Goal: Task Accomplishment & Management: Manage account settings

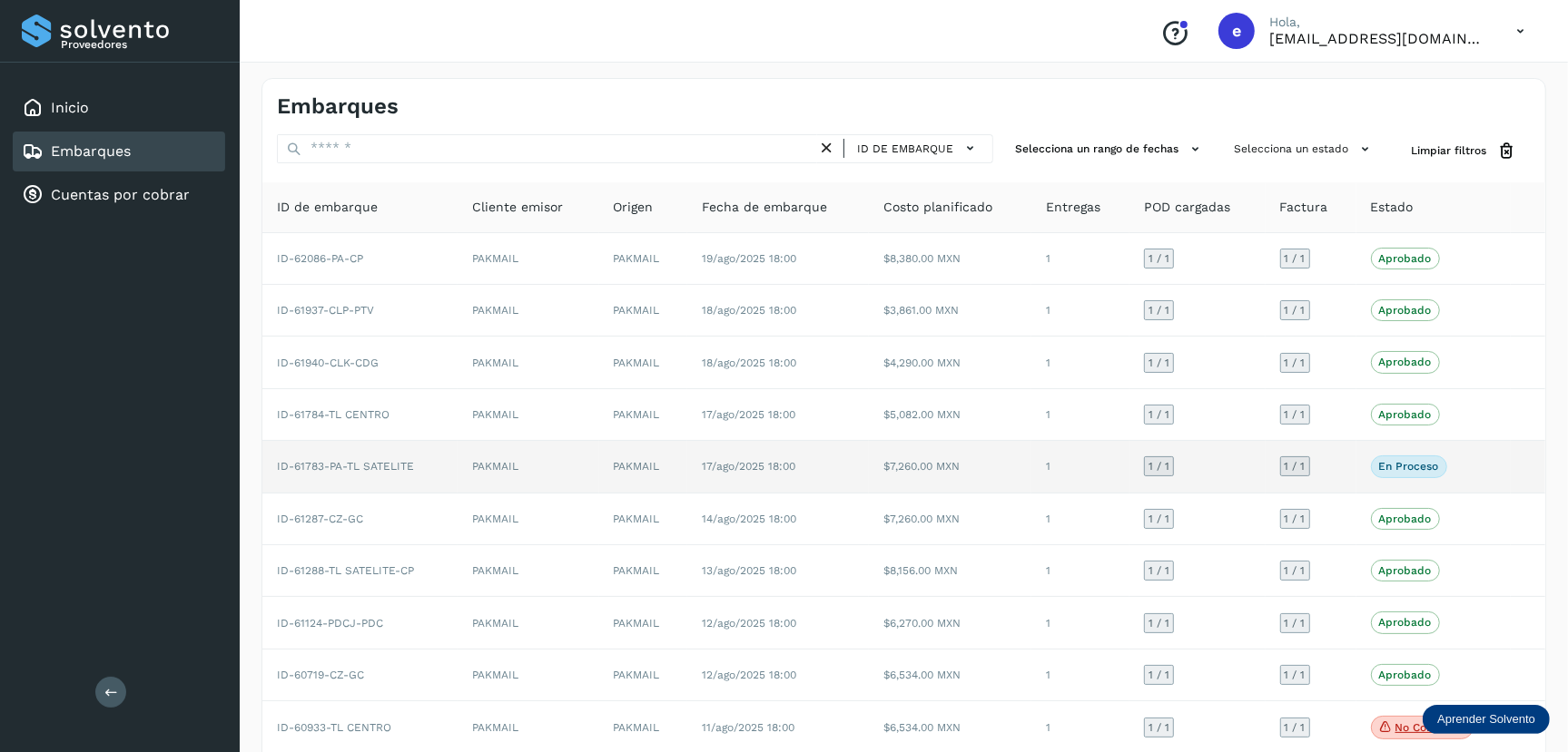
click at [776, 474] on td "17/ago/2025 18:00" at bounding box center [778, 466] width 181 height 51
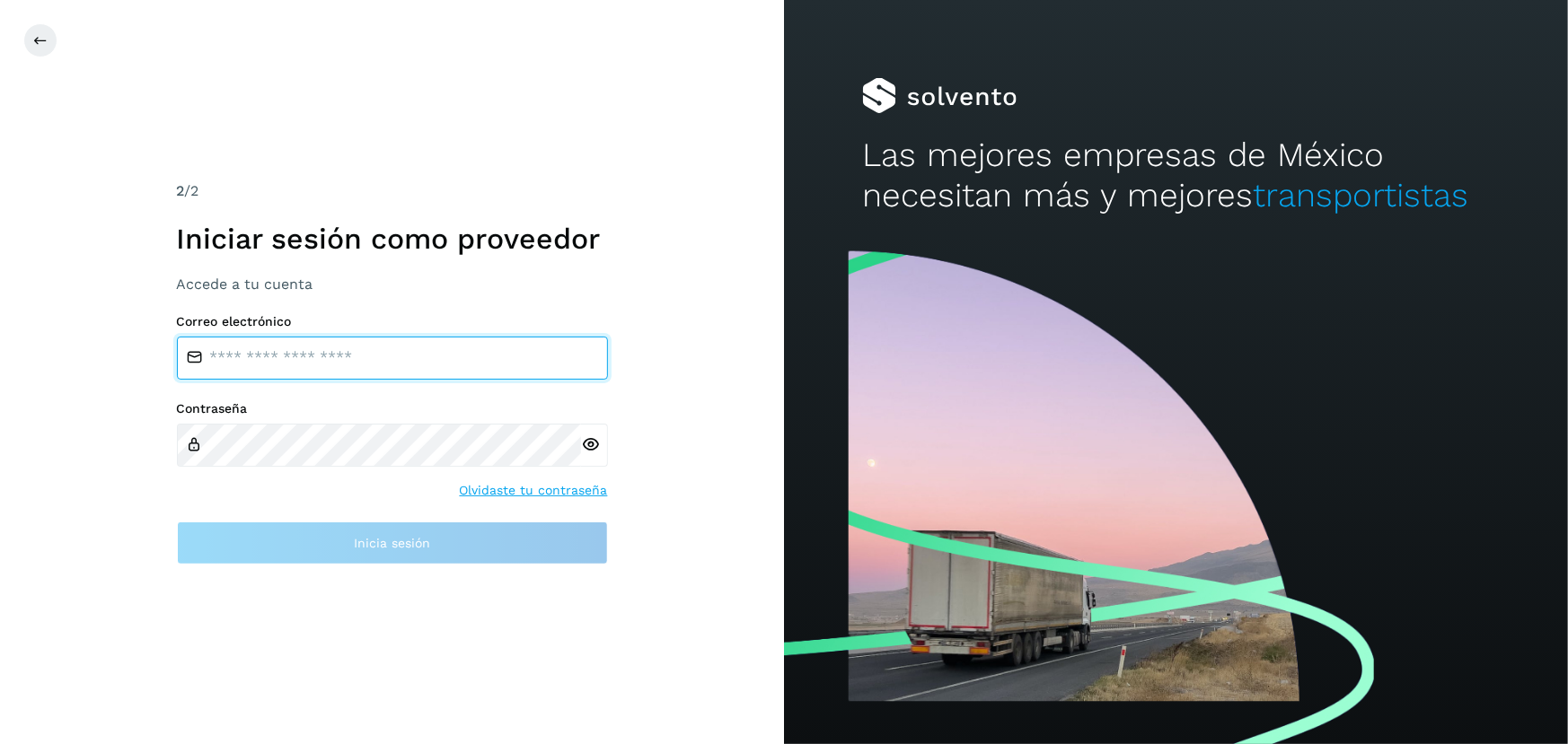
click at [340, 352] on input "email" at bounding box center [392, 358] width 431 height 43
type input "**********"
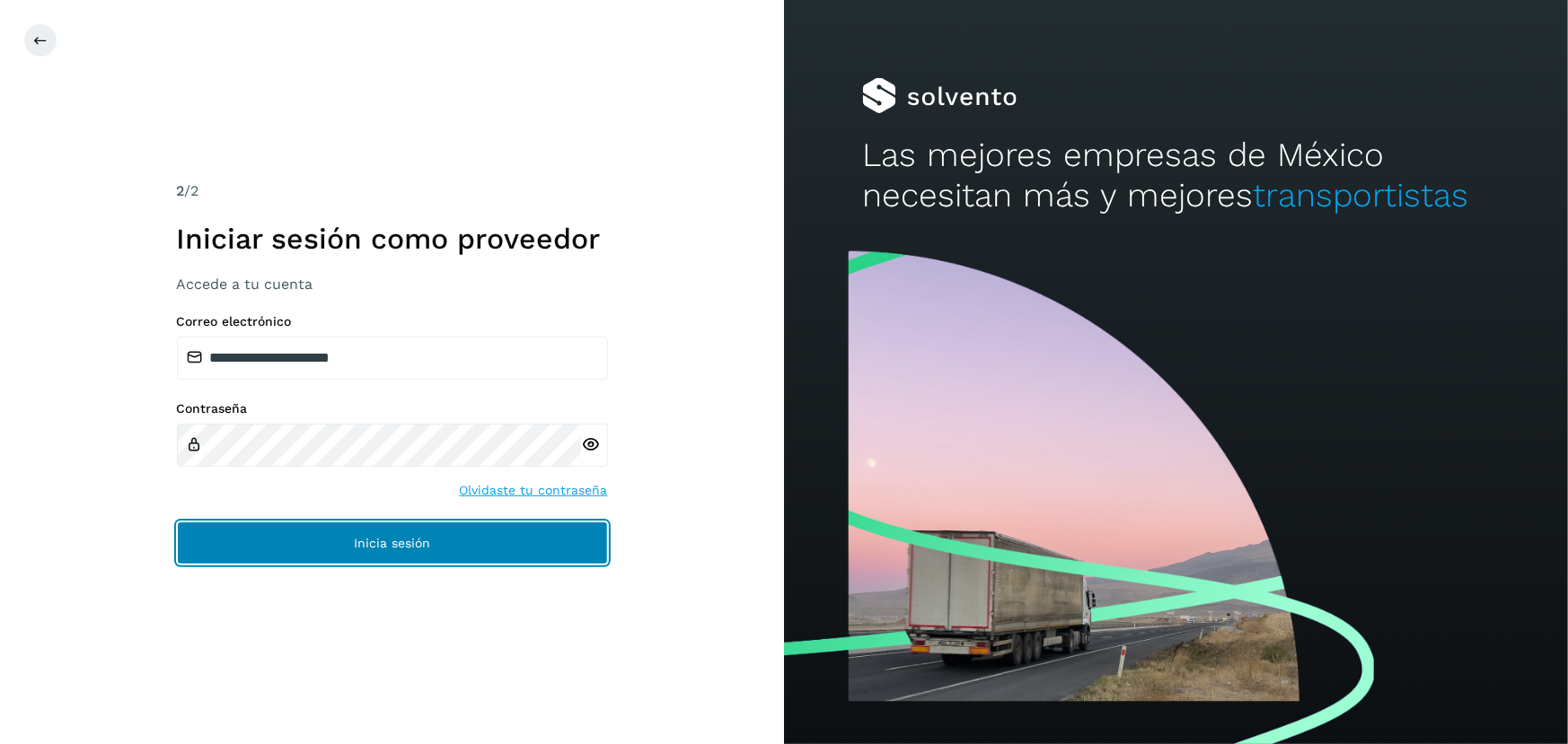
click at [382, 541] on span "Inicia sesión" at bounding box center [392, 542] width 76 height 13
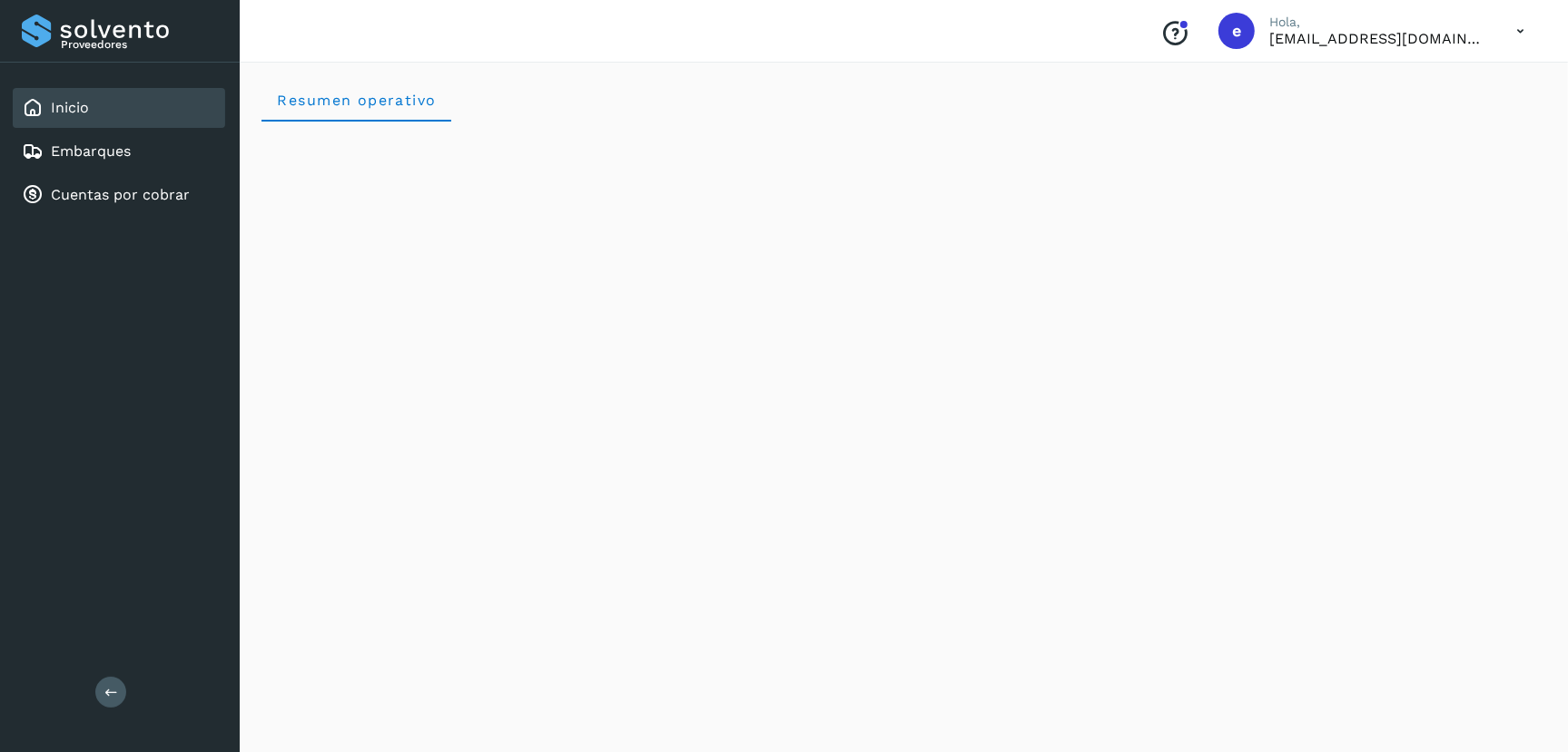
click at [85, 216] on div "Inicio Embarques Cuentas por cobrar" at bounding box center [119, 152] width 240 height 177
click at [87, 193] on link "Cuentas por cobrar" at bounding box center [120, 194] width 139 height 17
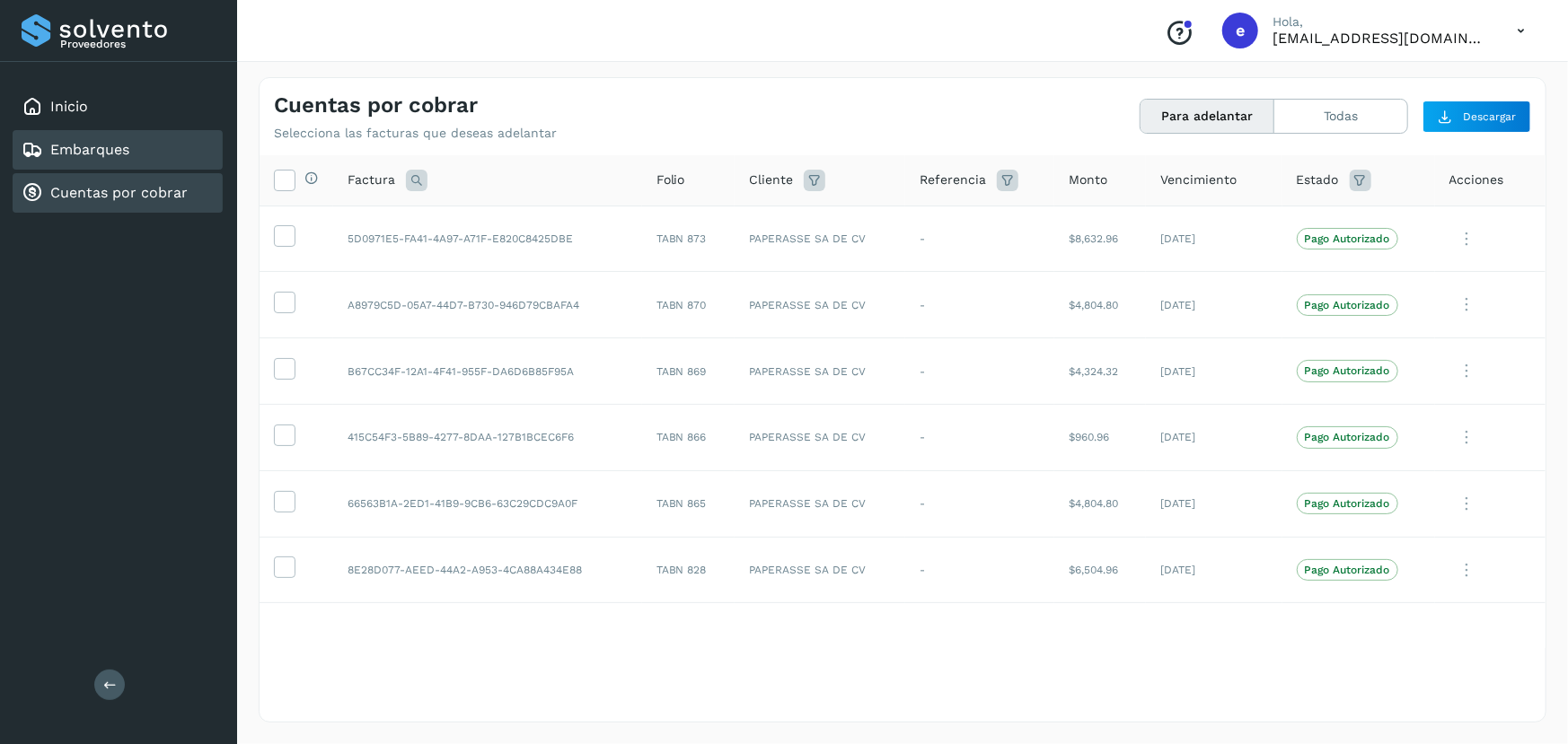
click at [84, 149] on link "Embarques" at bounding box center [90, 149] width 79 height 17
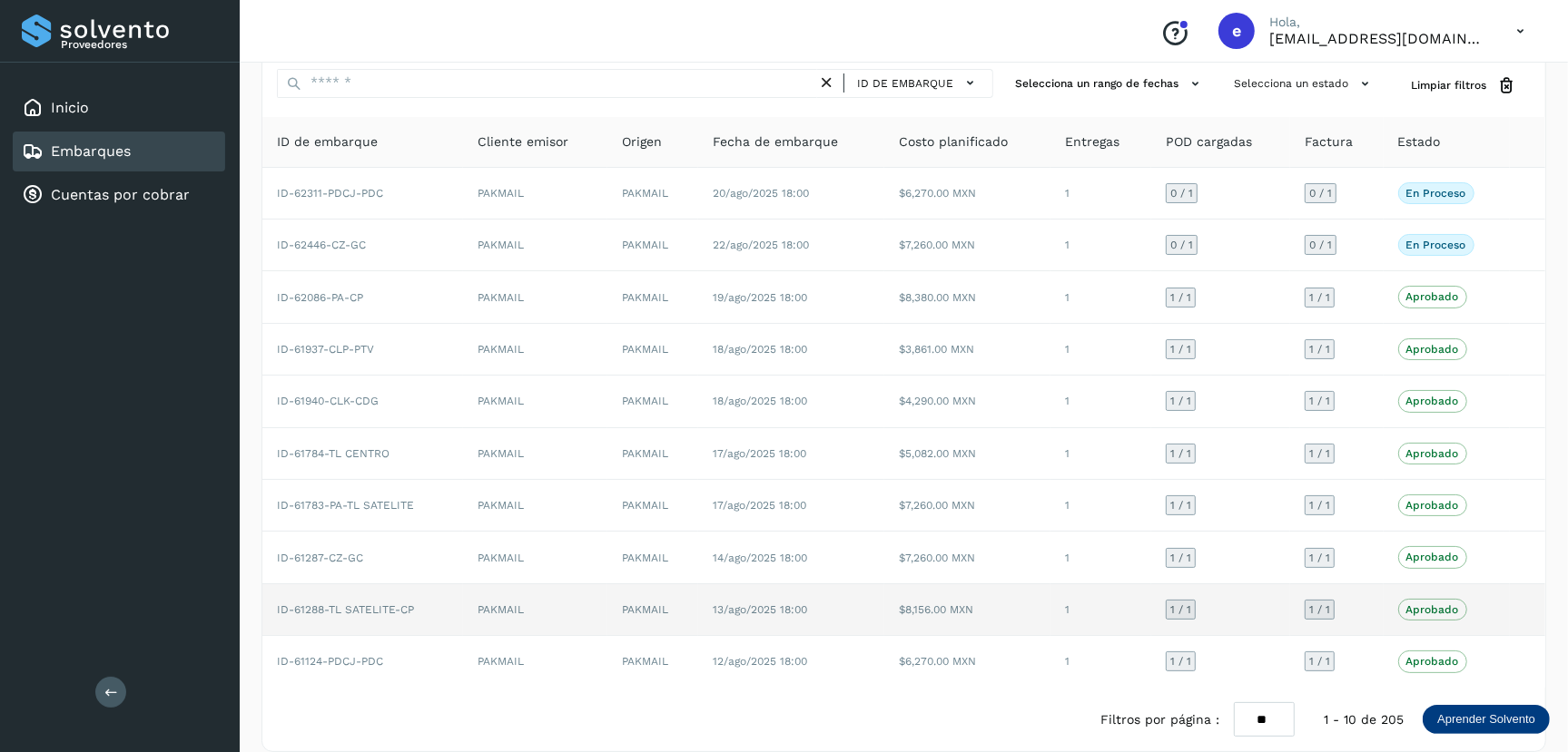
scroll to position [85, 0]
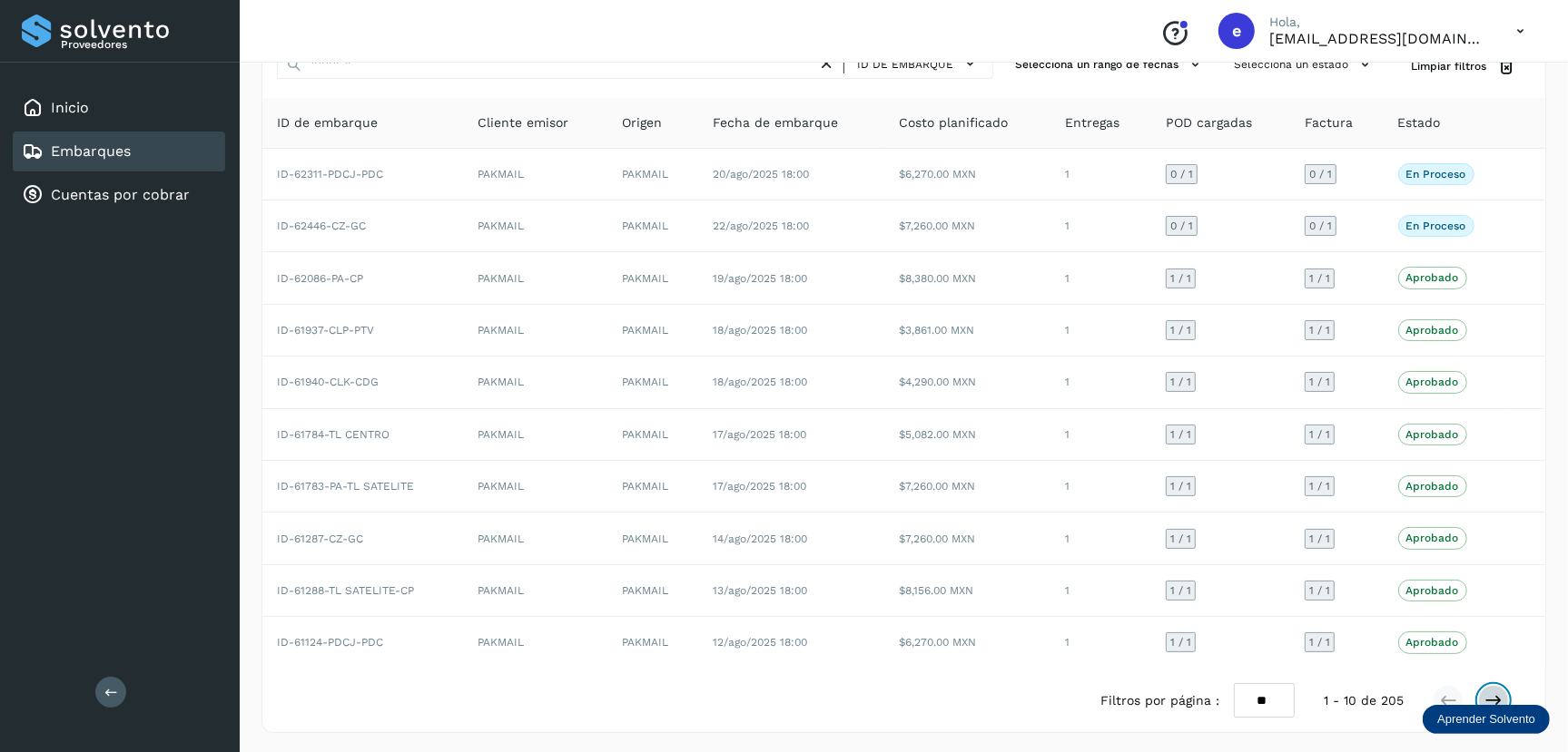
click at [1495, 698] on icon at bounding box center [1493, 700] width 18 height 18
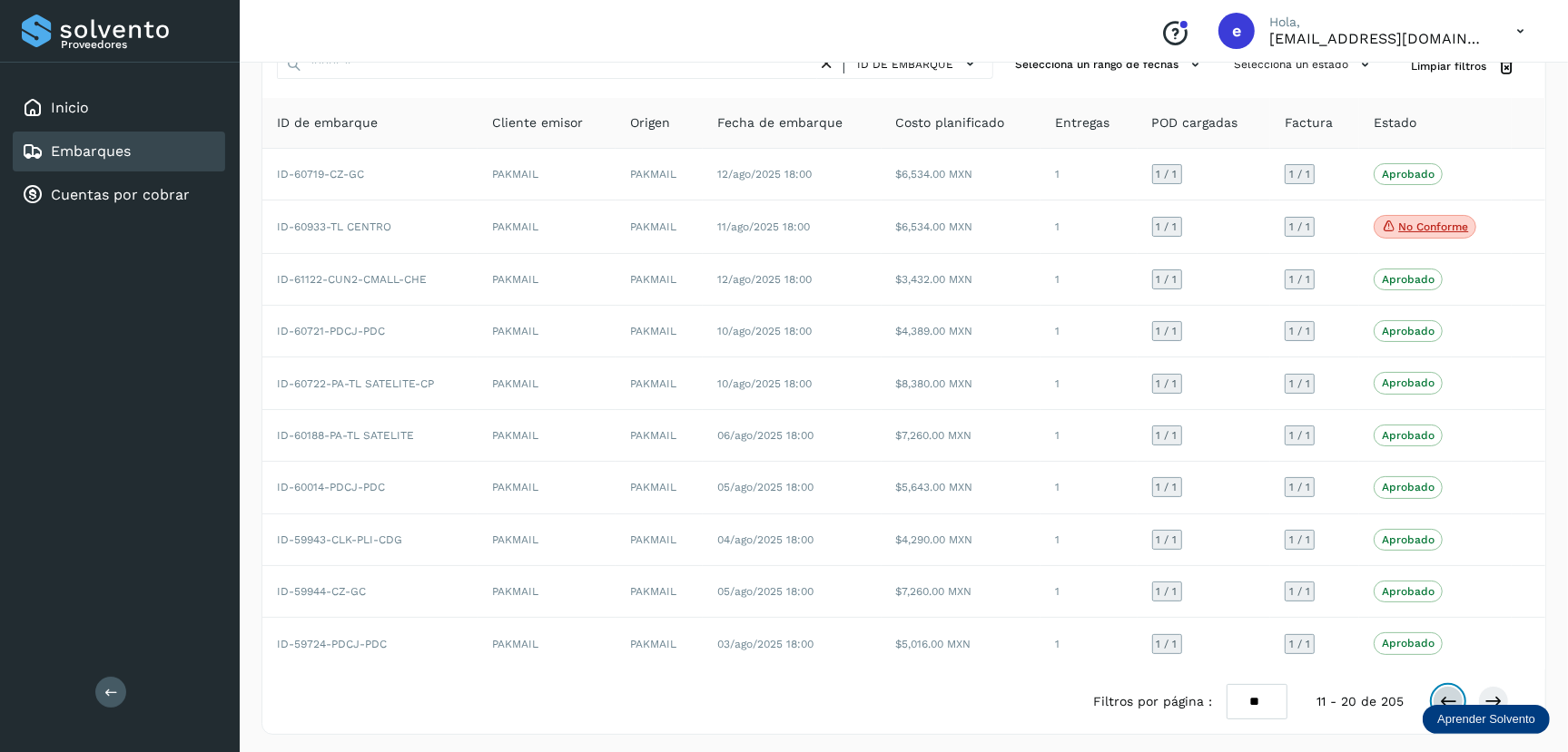
click at [1446, 695] on icon at bounding box center [1448, 701] width 18 height 18
